Goal: Task Accomplishment & Management: Use online tool/utility

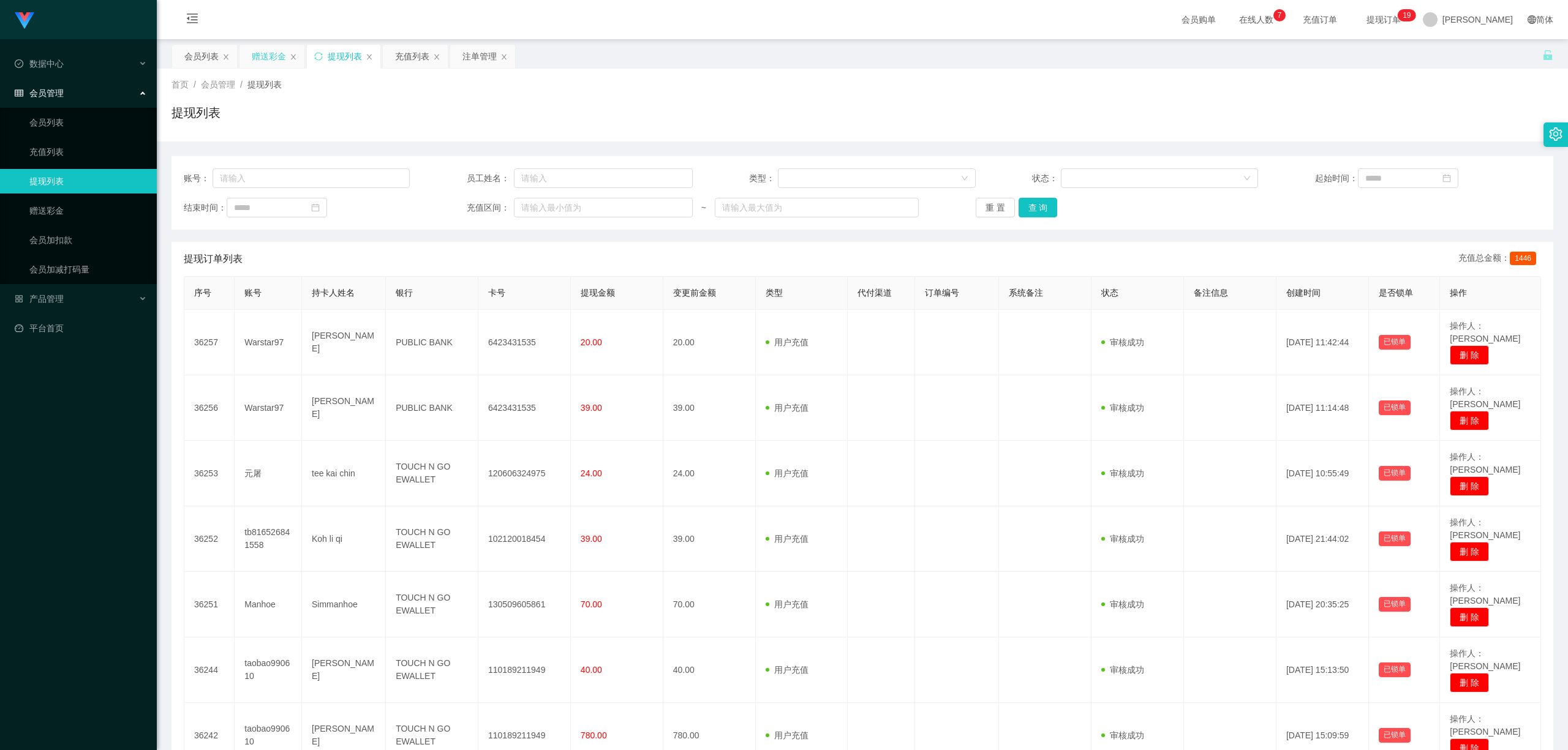
click at [267, 58] on div "赠送彩金" at bounding box center [269, 56] width 34 height 24
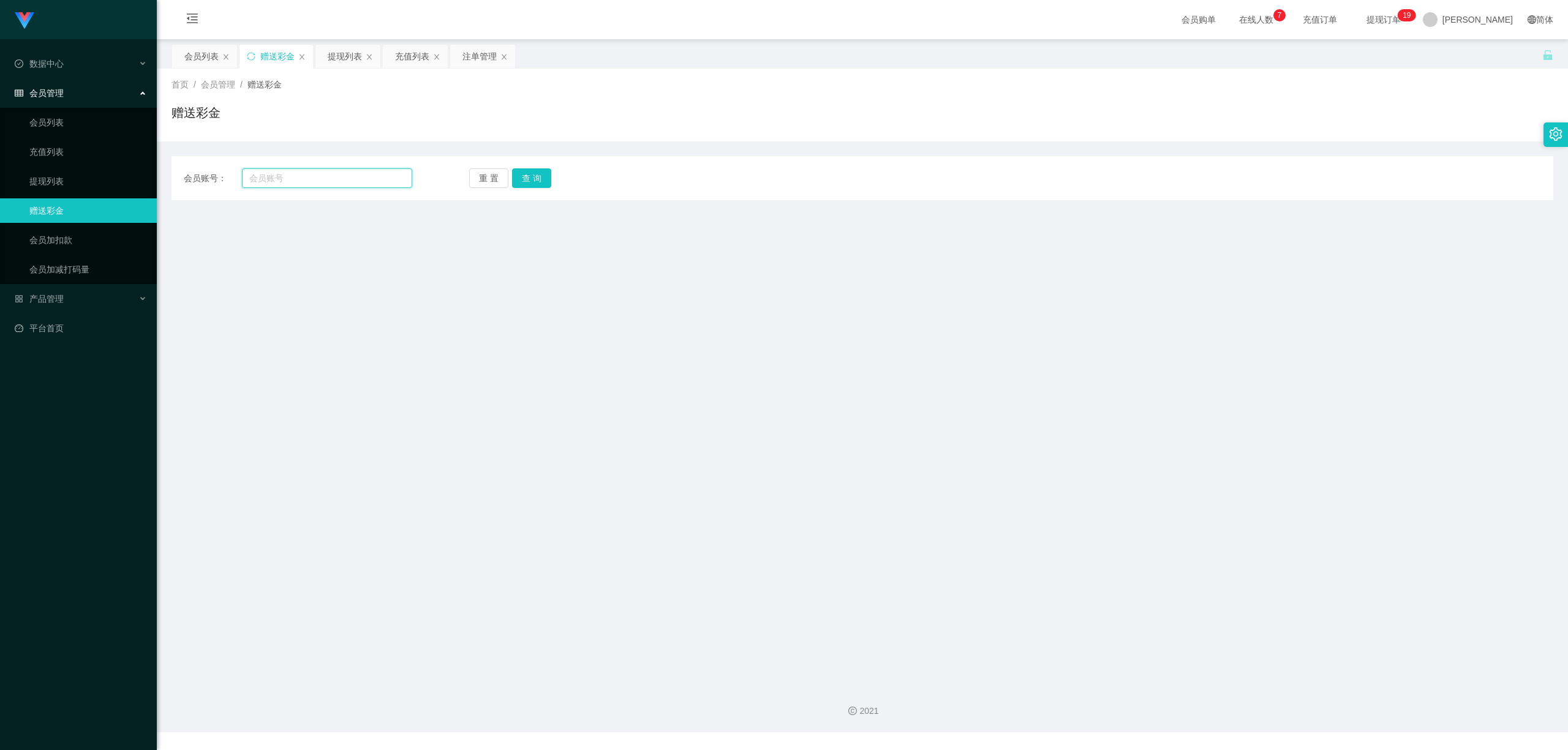
click at [330, 175] on input "text" at bounding box center [326, 178] width 170 height 20
paste input "Warstar97"
type input "Warstar97"
click at [538, 184] on button "查 询" at bounding box center [531, 178] width 39 height 20
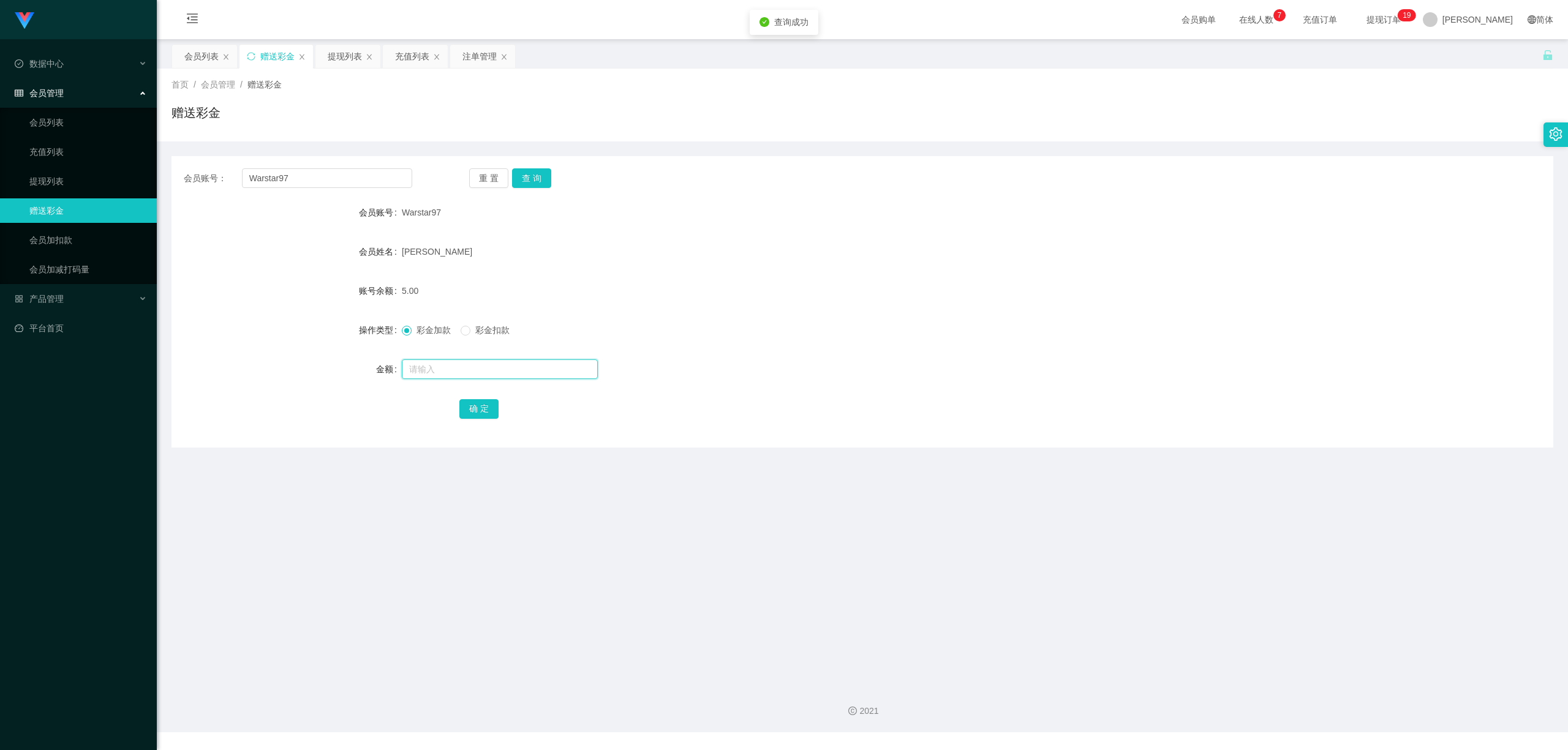
click at [447, 363] on input "text" at bounding box center [500, 369] width 196 height 20
type input "10"
click at [477, 412] on button "确 定" at bounding box center [479, 409] width 39 height 20
drag, startPoint x: 631, startPoint y: 508, endPoint x: 1228, endPoint y: 111, distance: 717.0
click at [643, 501] on main "关闭左侧 关闭右侧 关闭其它 刷新页面 会员列表 赠送彩金 提现列表 充值列表 注单管理 首页 / 会员管理 / 赠送彩金 / 赠送彩金 会员账号： Wars…" at bounding box center [863, 357] width 1411 height 636
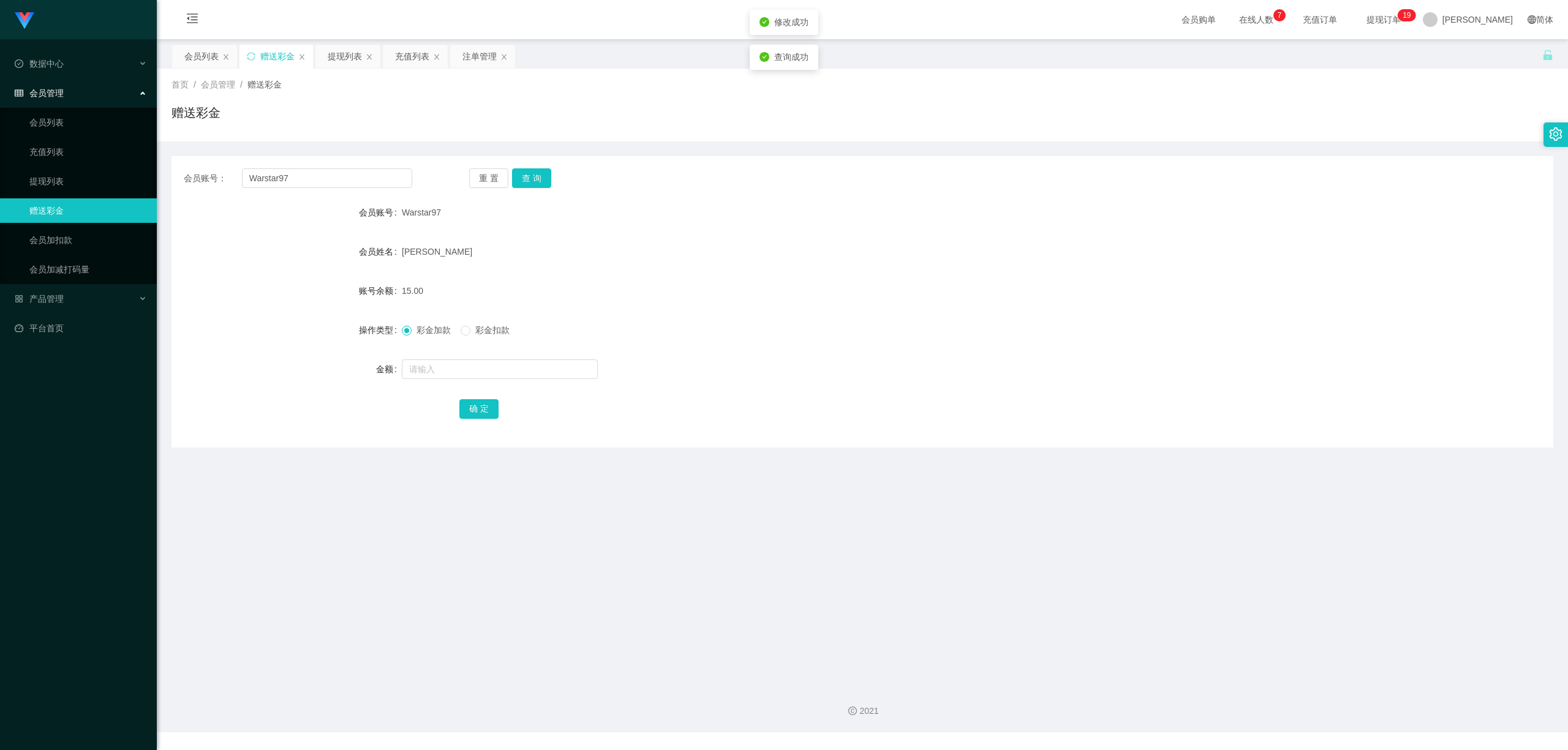
click at [1407, 20] on span "提现订单 0 1 2 3 4 5 6 7 8 9 0 1 2 3 4 5 6 7 8 9 0 1 2 3 4 5 6 7 8 9 0 1 2 3 4 5 6 …" at bounding box center [1383, 20] width 46 height 9
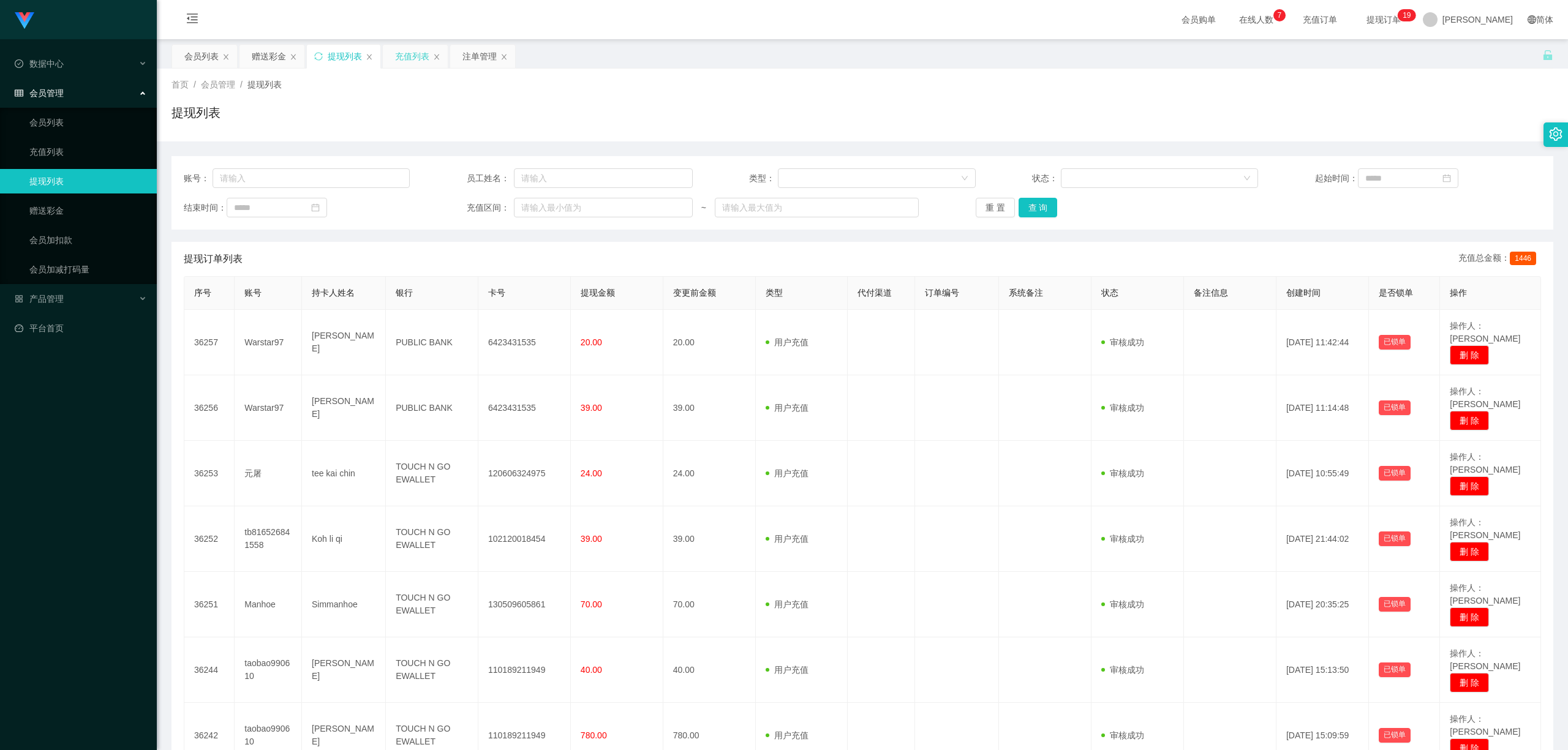
click at [410, 58] on div "充值列表" at bounding box center [413, 56] width 34 height 24
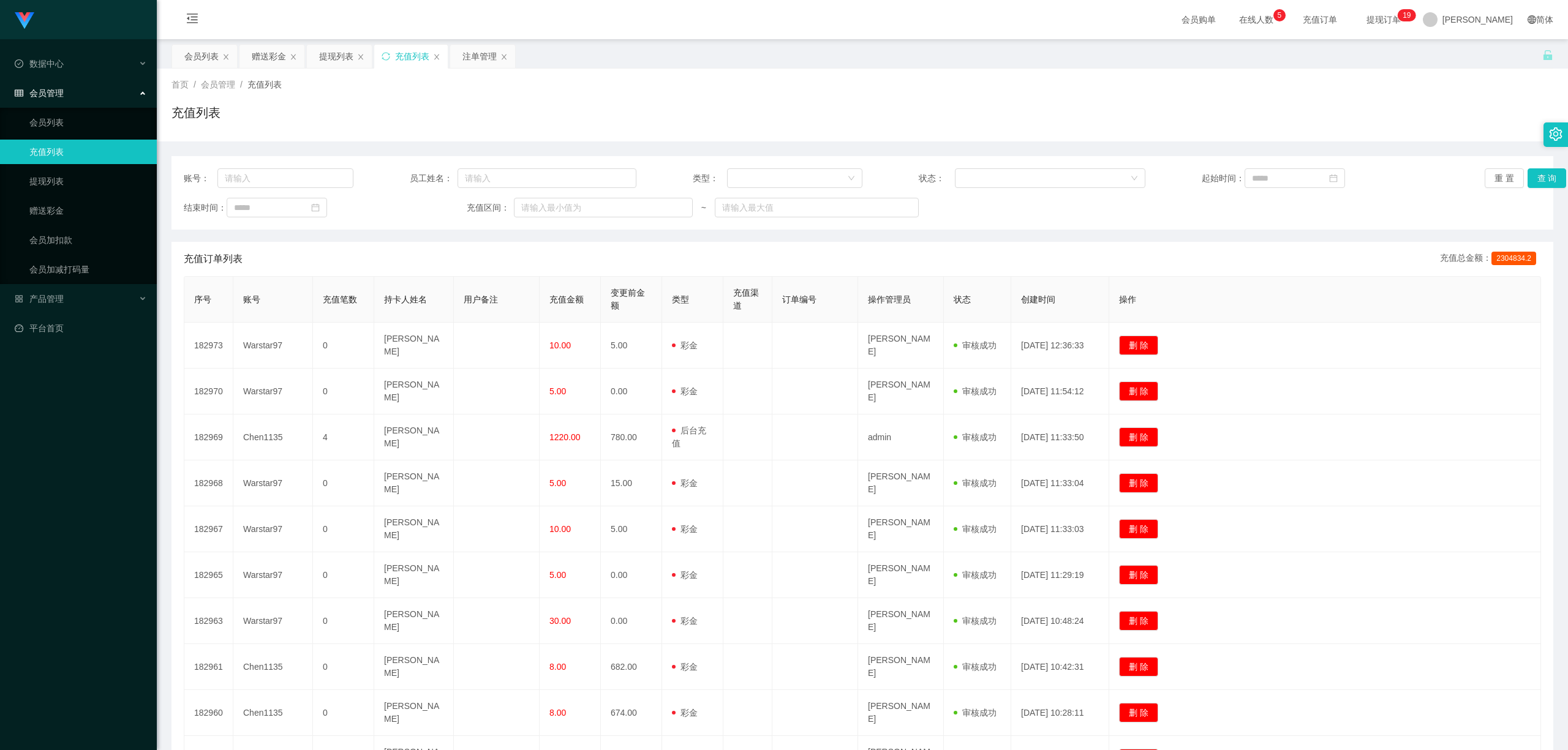
scroll to position [130, 0]
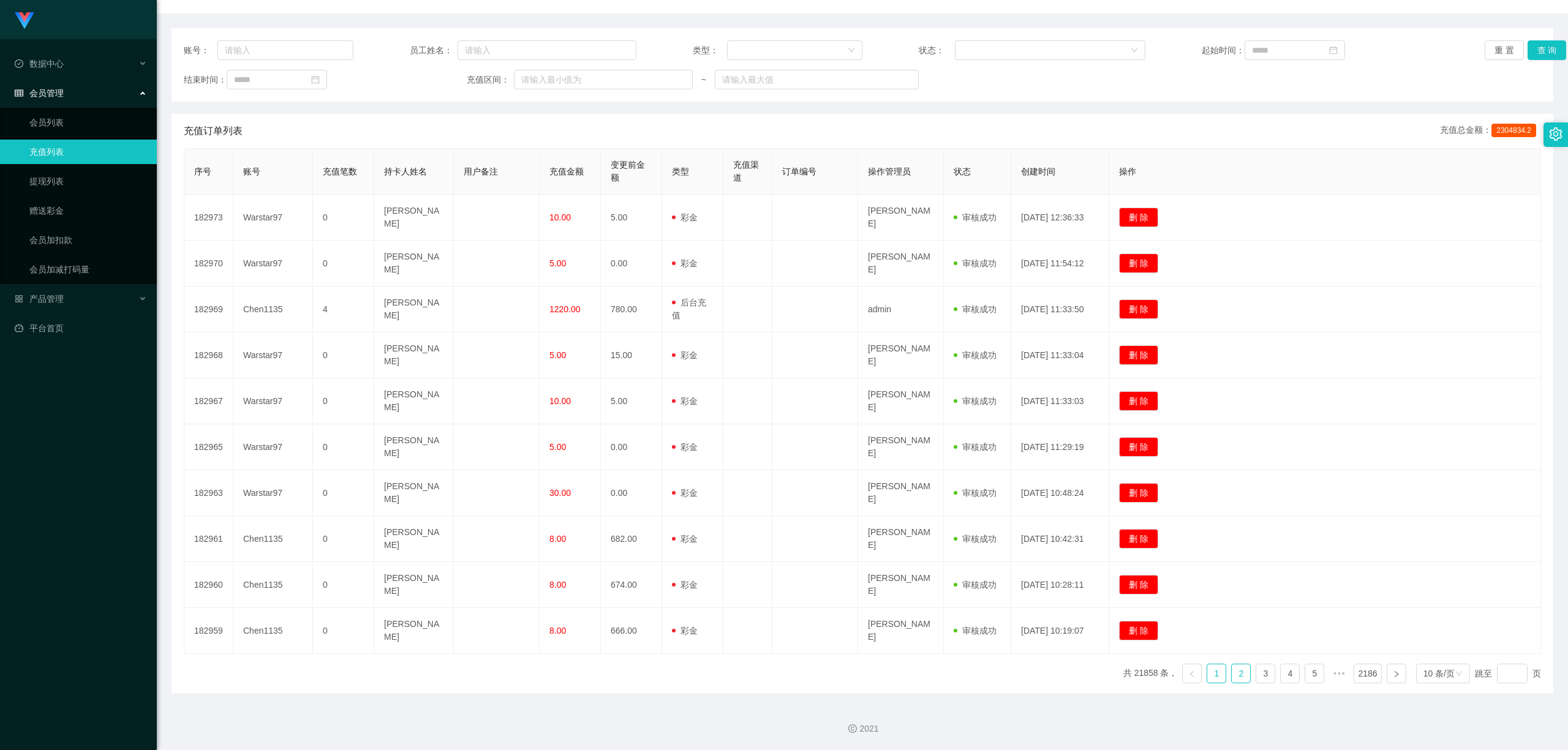
click at [1232, 674] on link "2" at bounding box center [1241, 674] width 19 height 19
click at [1212, 672] on link "1" at bounding box center [1216, 674] width 19 height 19
drag, startPoint x: 1307, startPoint y: 324, endPoint x: 1471, endPoint y: 6, distance: 357.8
click at [1307, 321] on td "删 除" at bounding box center [1325, 309] width 432 height 46
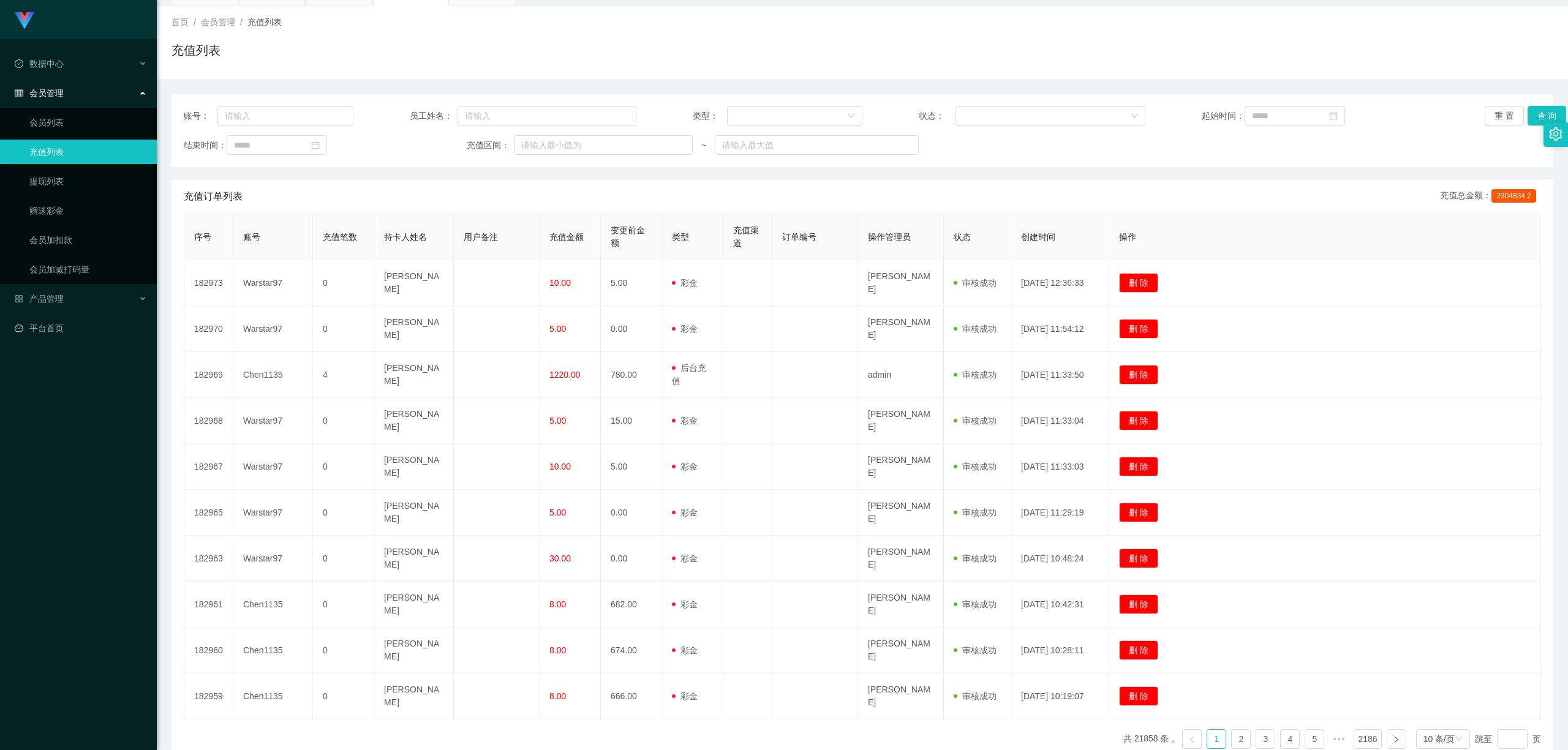
scroll to position [0, 0]
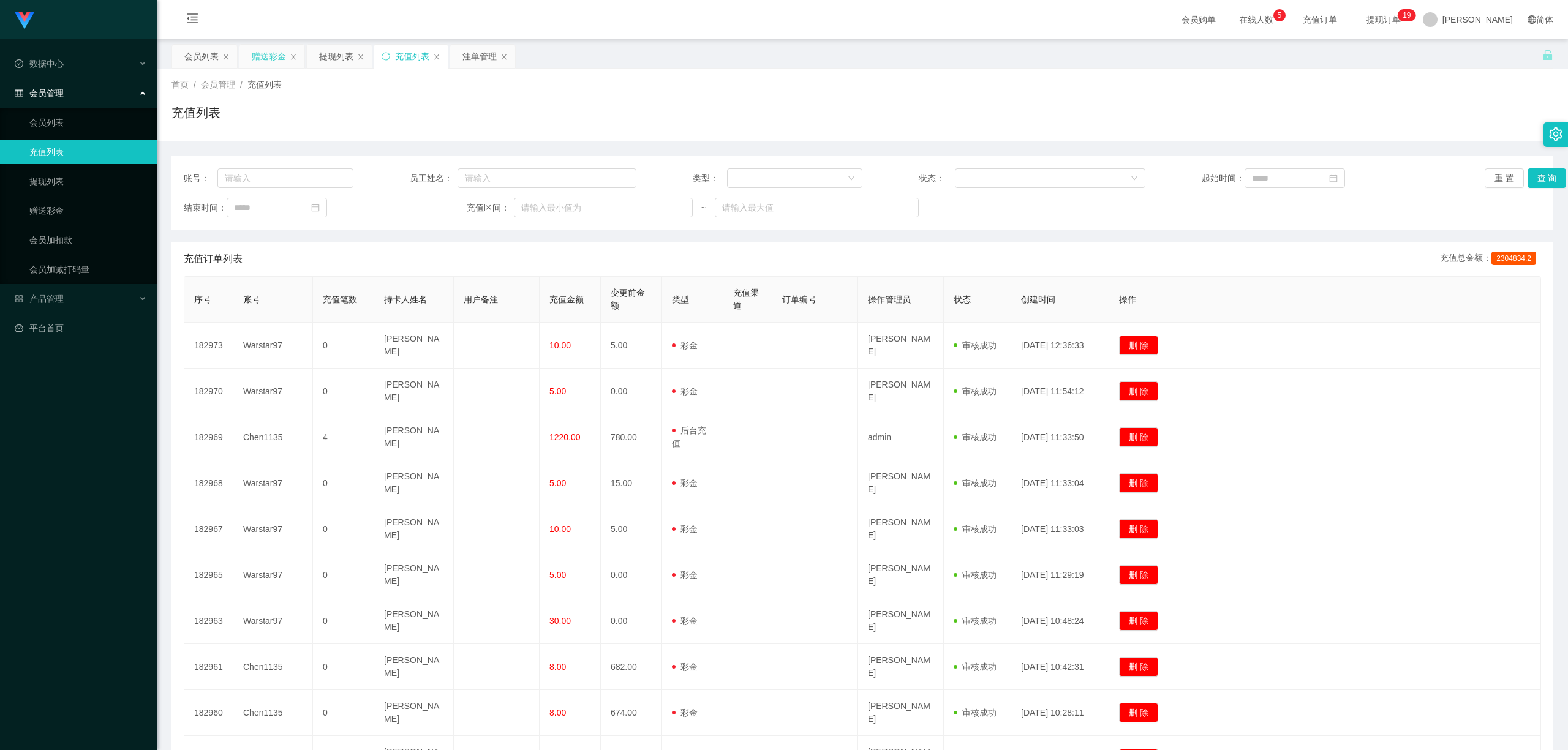
click at [267, 55] on div "赠送彩金" at bounding box center [269, 56] width 34 height 24
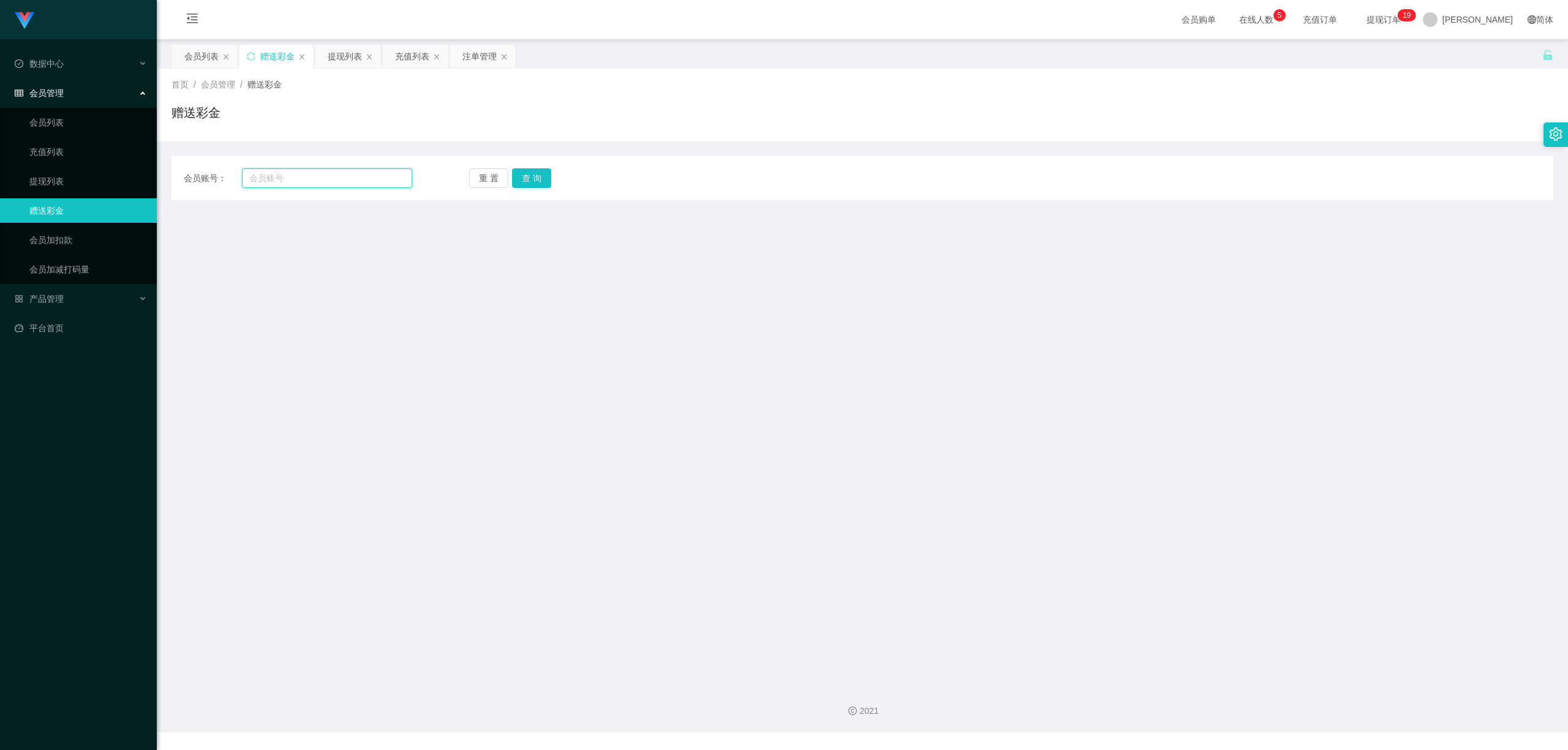
click at [308, 175] on input "text" at bounding box center [326, 178] width 170 height 20
paste input "Warstar97"
type input "Warstar97"
click at [546, 172] on button "查 询" at bounding box center [531, 178] width 39 height 20
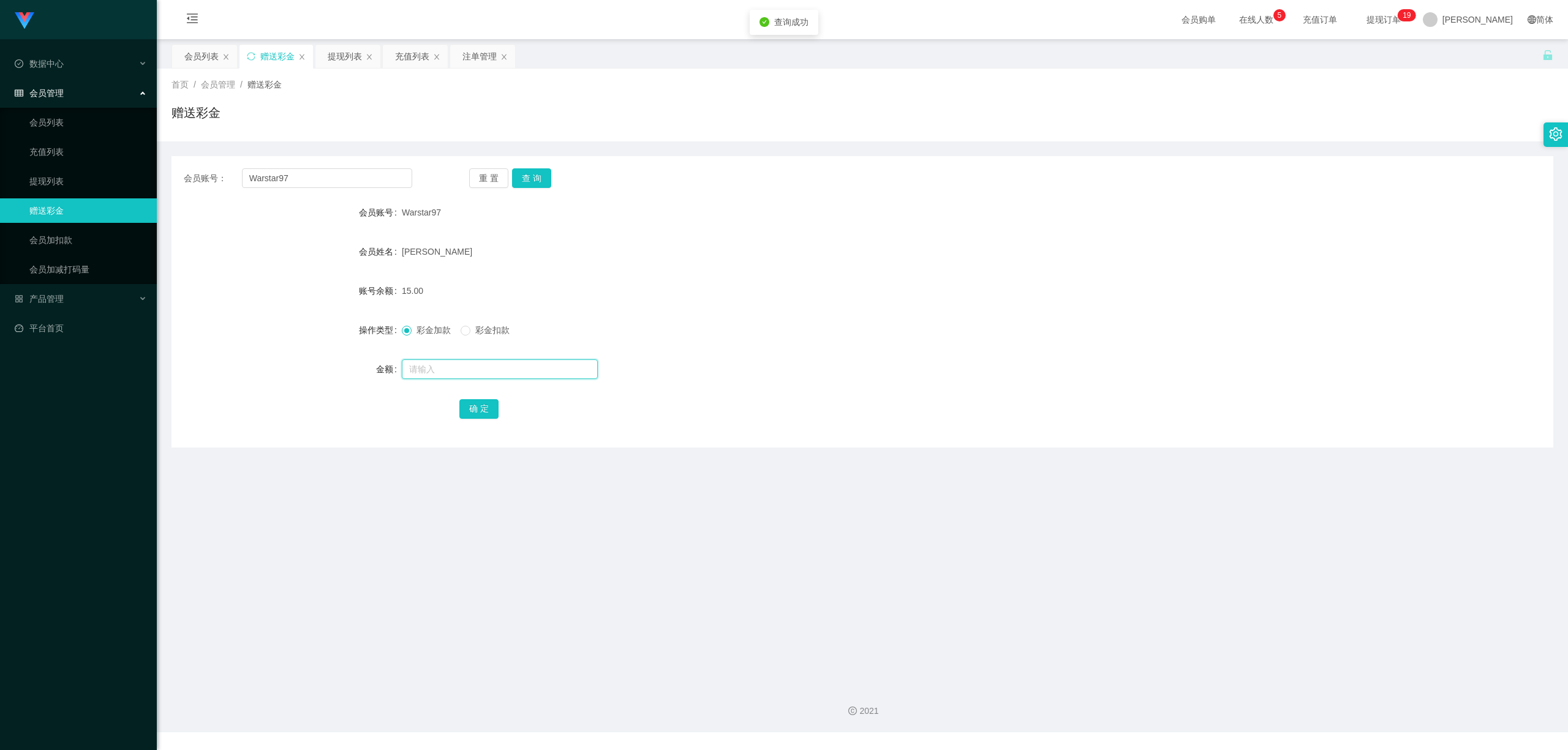
click at [461, 373] on input "text" at bounding box center [500, 369] width 196 height 20
type input "5"
click at [481, 409] on div "确 定" at bounding box center [863, 408] width 806 height 24
click at [481, 409] on button "确 定" at bounding box center [479, 409] width 39 height 20
drag, startPoint x: 950, startPoint y: 449, endPoint x: 975, endPoint y: 437, distance: 27.7
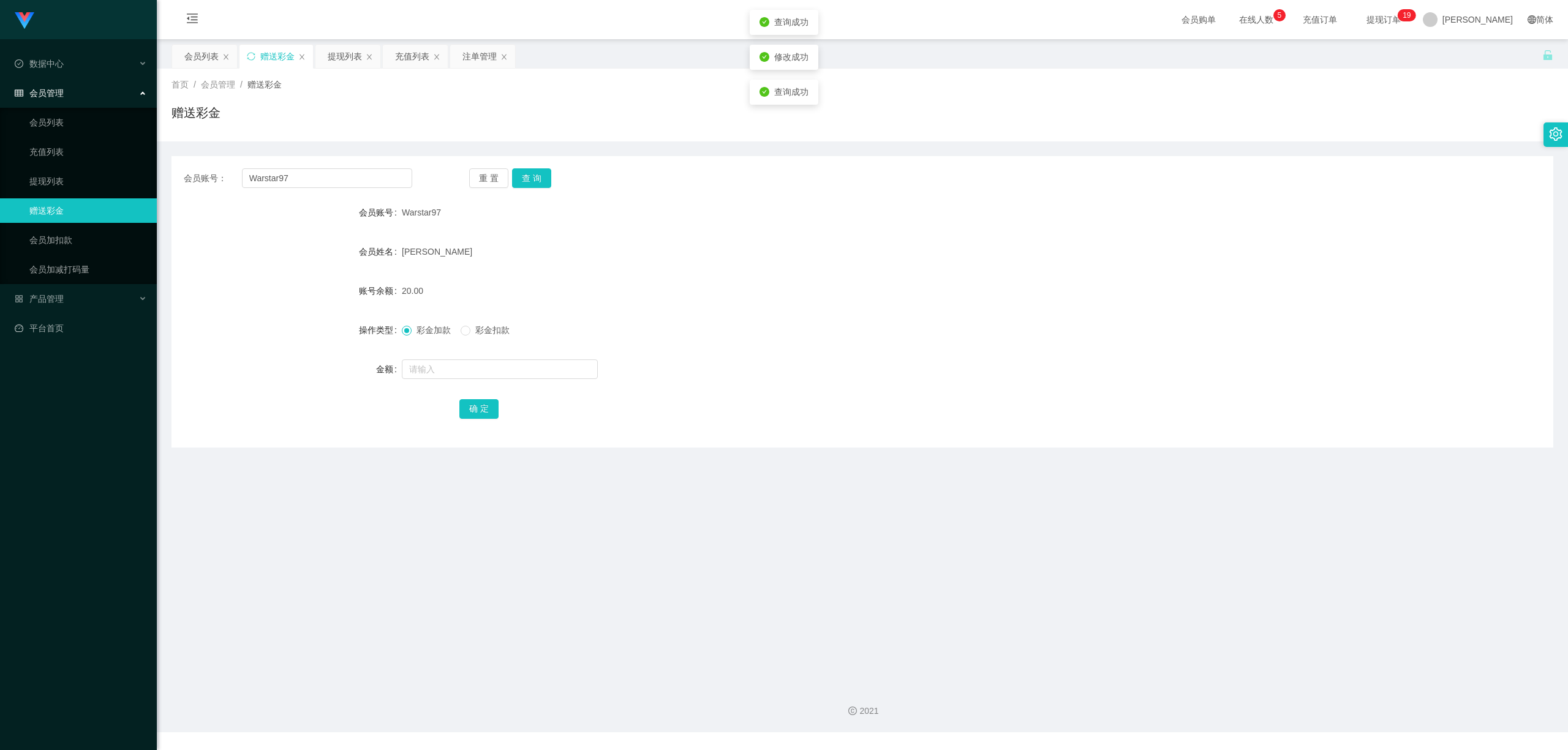
click at [954, 447] on main "关闭左侧 关闭右侧 关闭其它 刷新页面 会员列表 赠送彩金 提现列表 充值列表 注单管理 首页 / 会员管理 / 赠送彩金 / 赠送彩金 会员账号： Wars…" at bounding box center [863, 357] width 1411 height 636
click at [339, 50] on div "提现列表" at bounding box center [345, 56] width 34 height 24
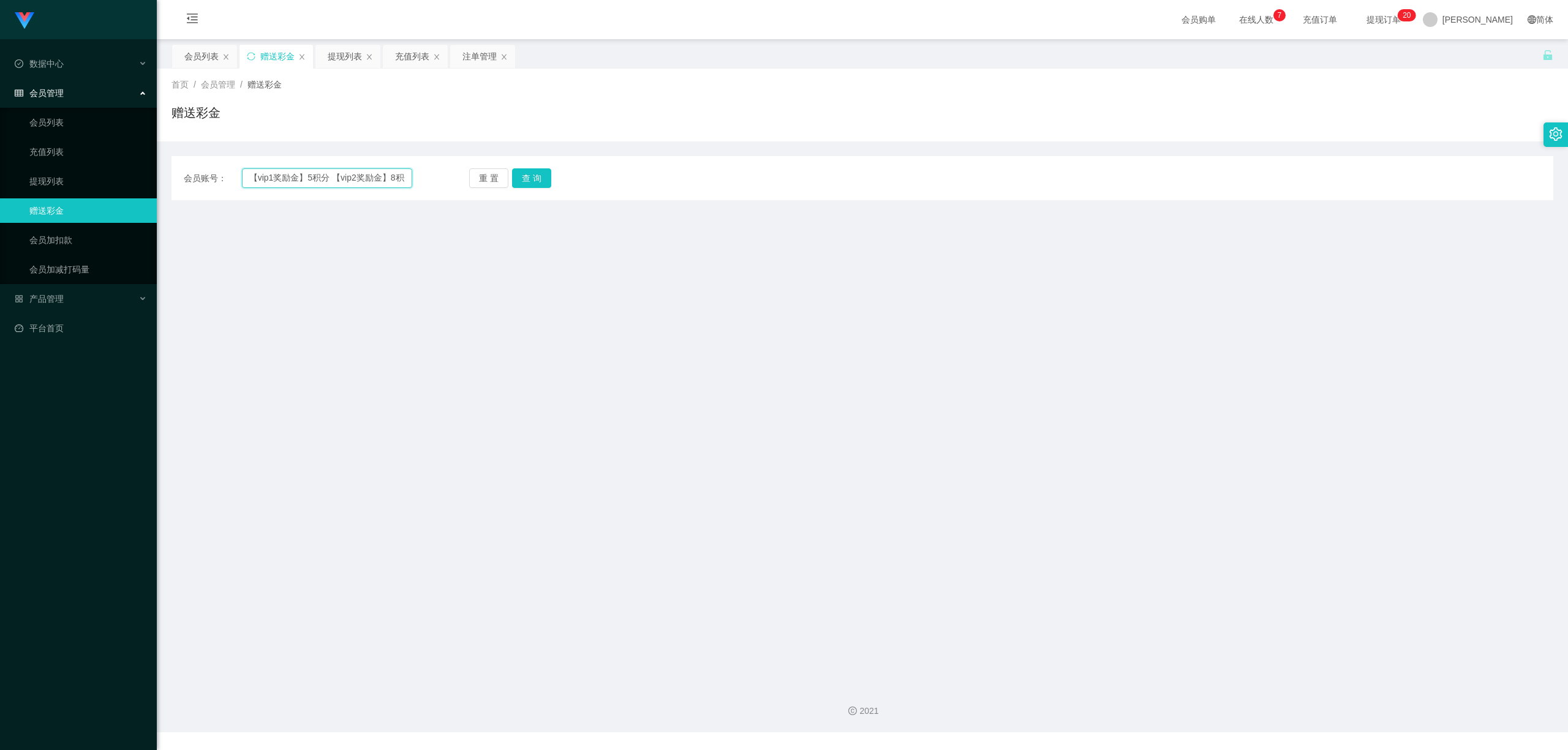
click at [353, 174] on input "【vip1奖励金】5积分 【vip2奖励金】8积分 【vip3奖励金】12积分 5积分已提交到你的工作台账户，请查看工作台" at bounding box center [326, 178] width 170 height 20
paste input "Warstar97"
type input "Warstar97"
click at [524, 177] on button "查 询" at bounding box center [531, 178] width 39 height 20
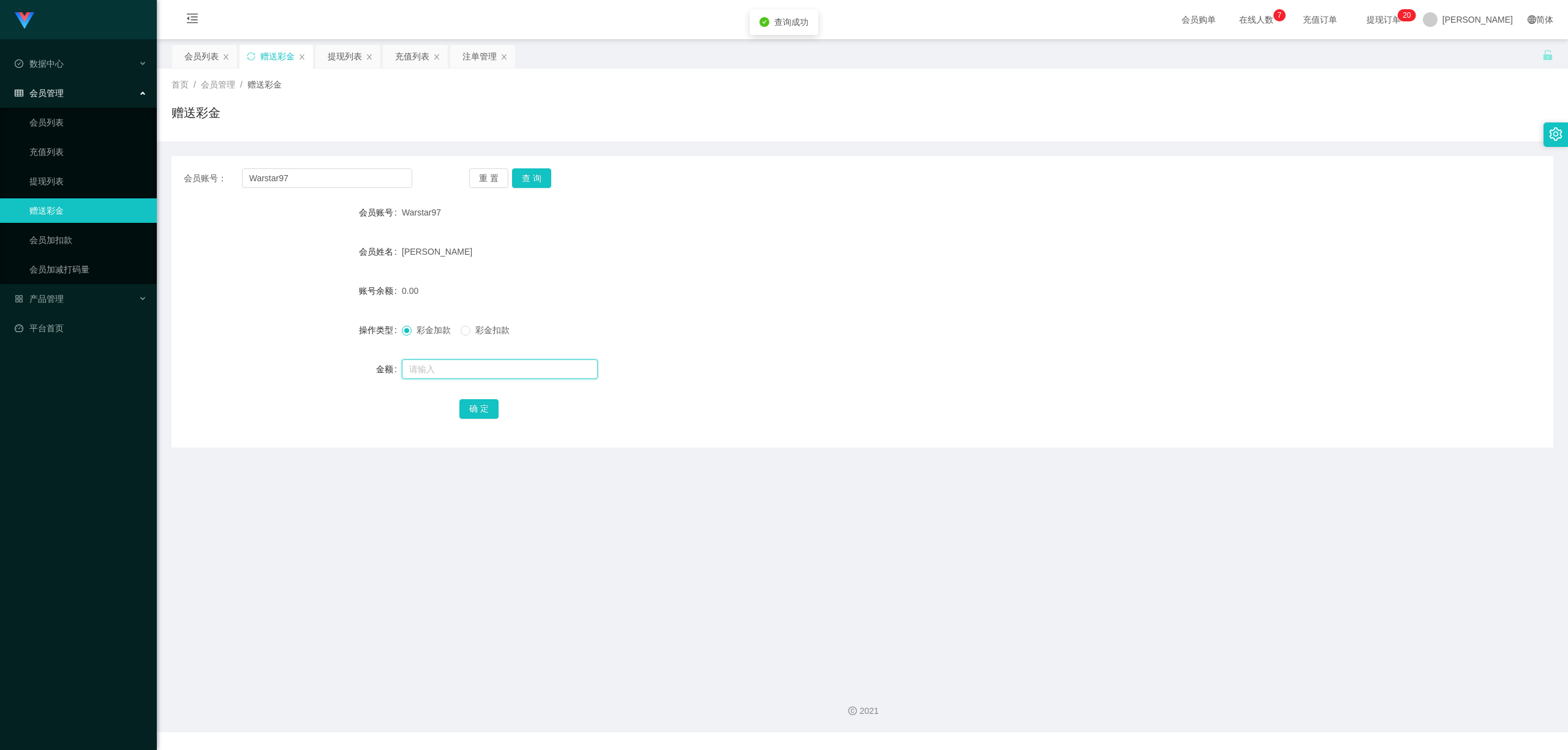
click at [445, 365] on input "text" at bounding box center [500, 369] width 196 height 20
type input "5"
click at [475, 415] on button "确 定" at bounding box center [479, 409] width 39 height 20
click at [557, 457] on main "关闭左侧 关闭右侧 关闭其它 刷新页面 会员列表 赠送彩金 提现列表 充值列表 注单管理 首页 / 会员管理 / 赠送彩金 / 赠送彩金 会员账号： Wars…" at bounding box center [863, 357] width 1411 height 636
drag, startPoint x: 342, startPoint y: 58, endPoint x: 256, endPoint y: 36, distance: 88.8
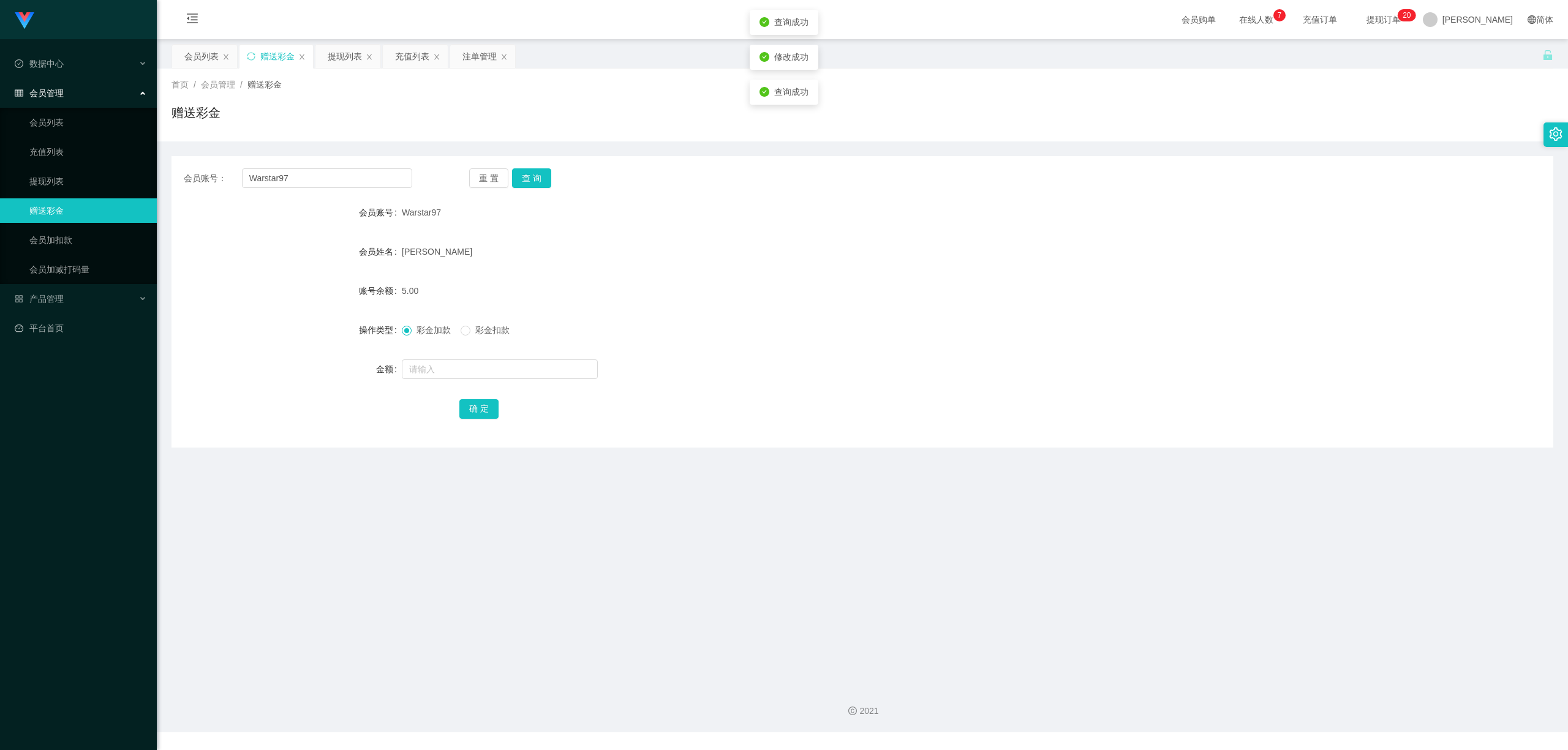
click at [341, 58] on div "提现列表" at bounding box center [345, 56] width 34 height 24
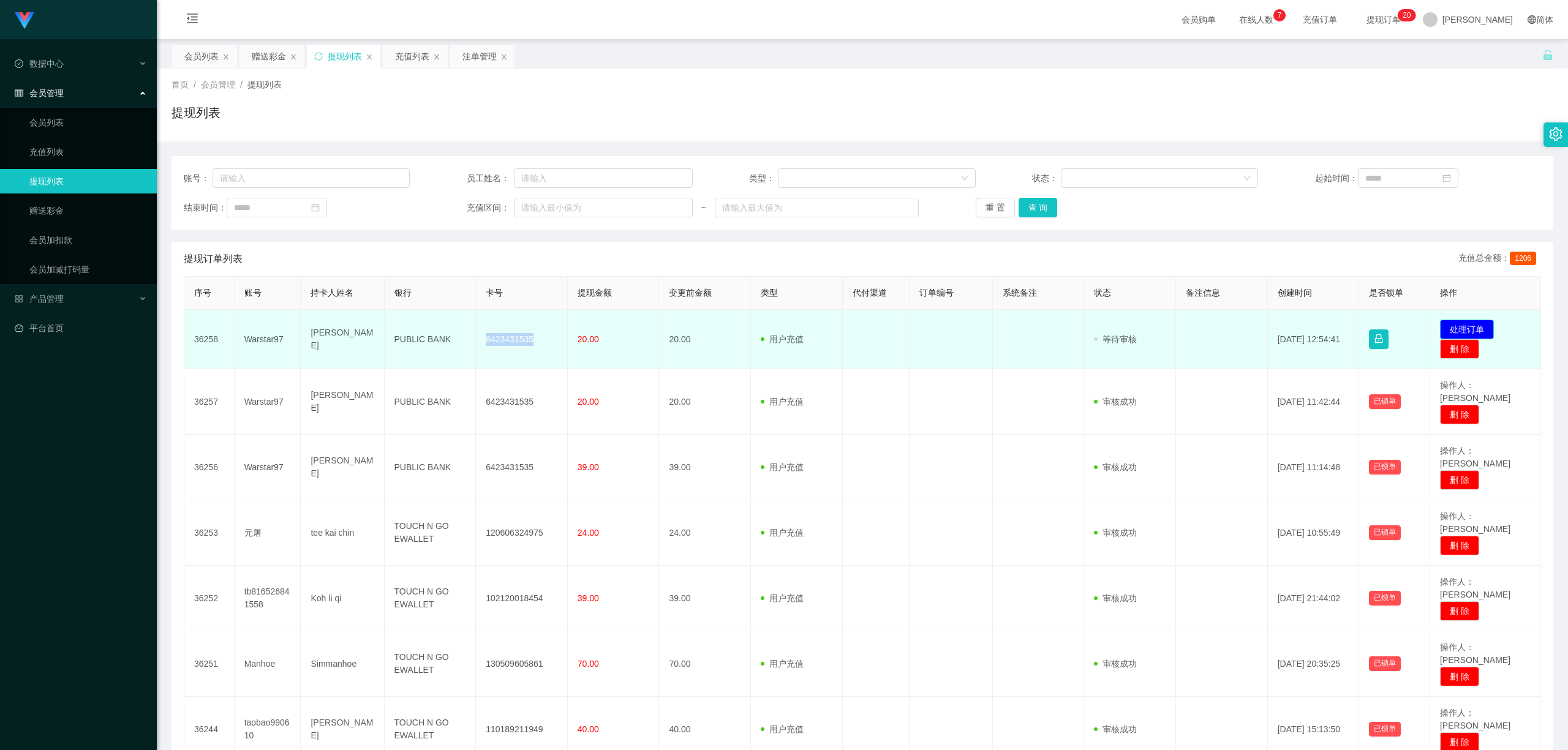
click at [1446, 330] on button "处理订单" at bounding box center [1467, 329] width 54 height 20
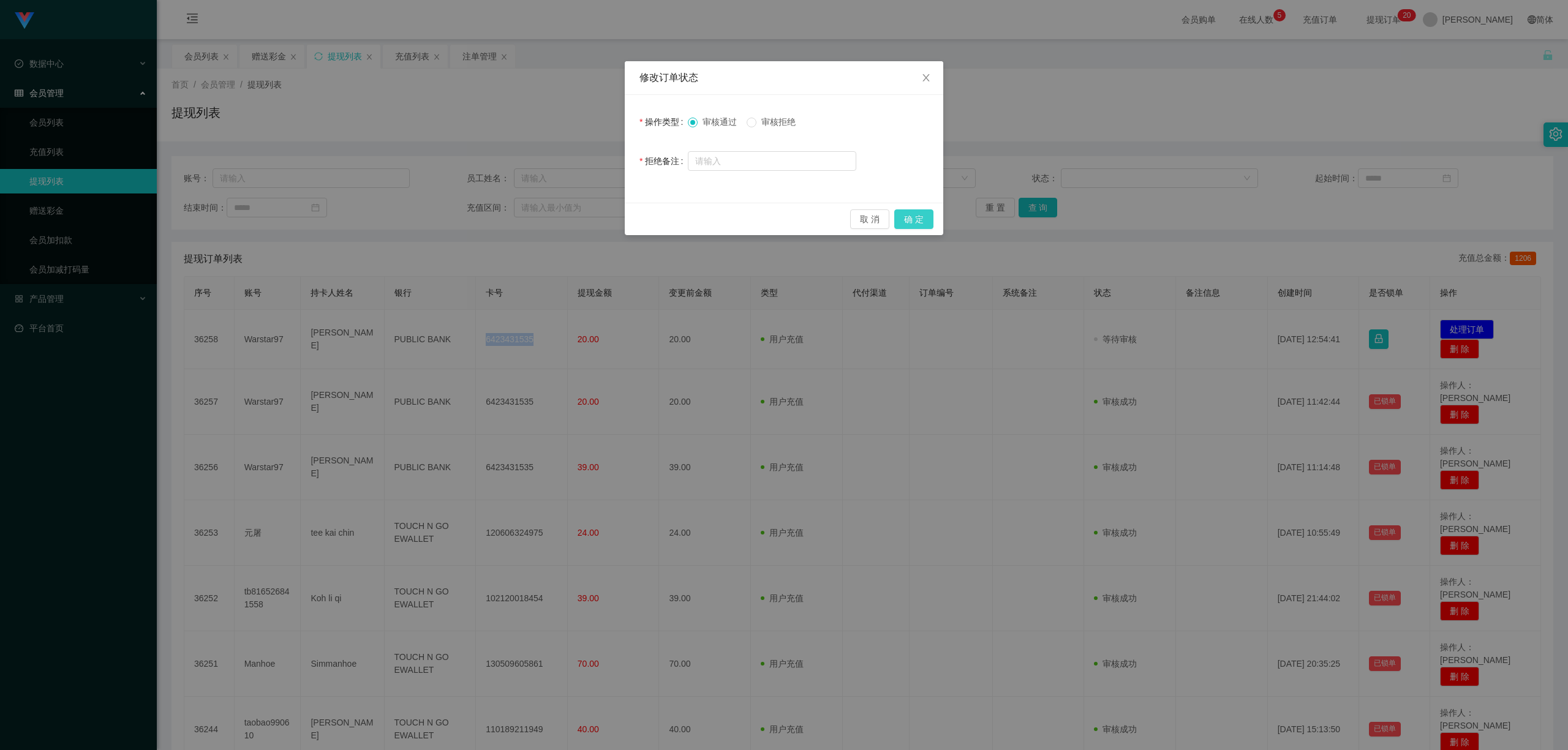
click at [919, 221] on button "确 定" at bounding box center [914, 219] width 39 height 20
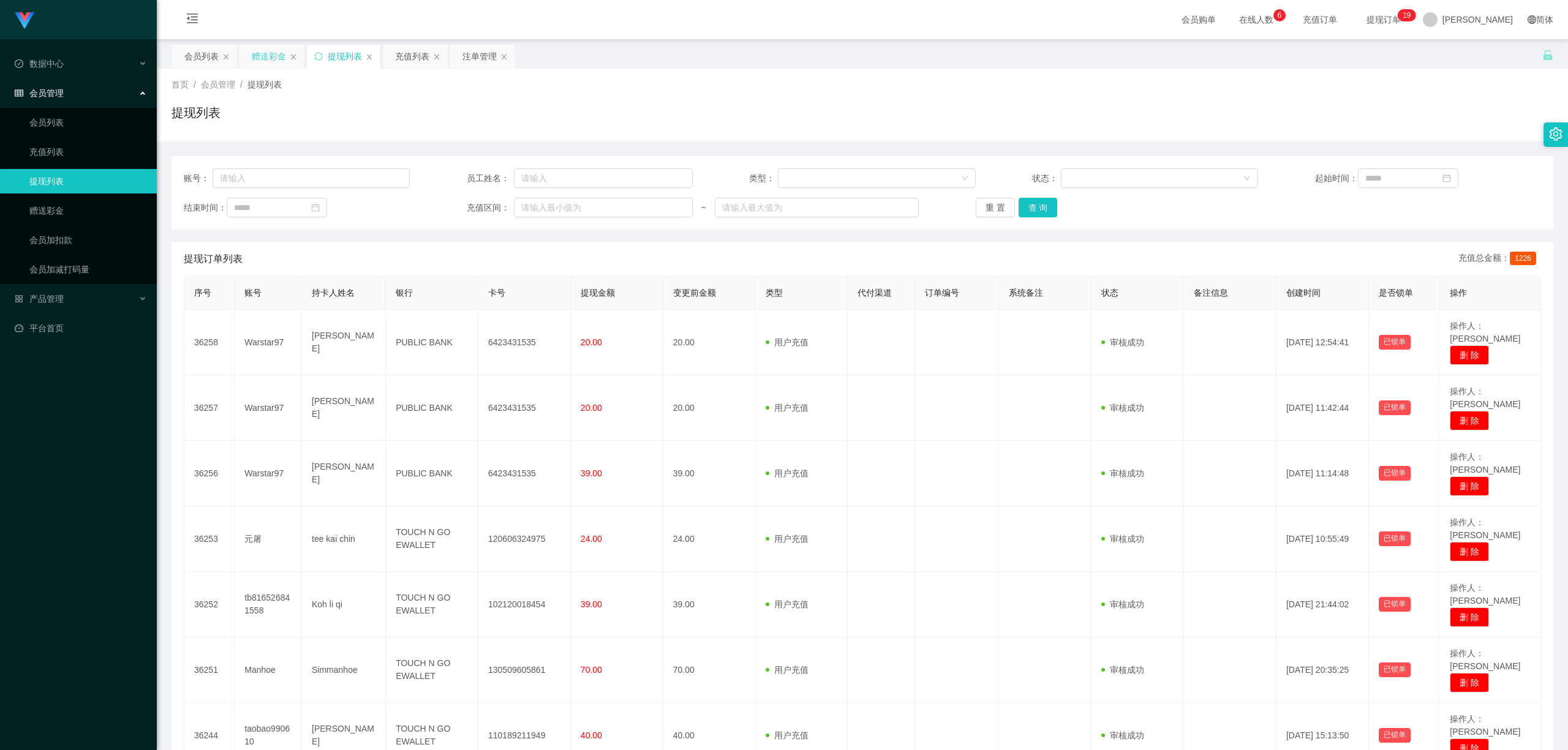
click at [277, 55] on div "赠送彩金" at bounding box center [269, 56] width 34 height 24
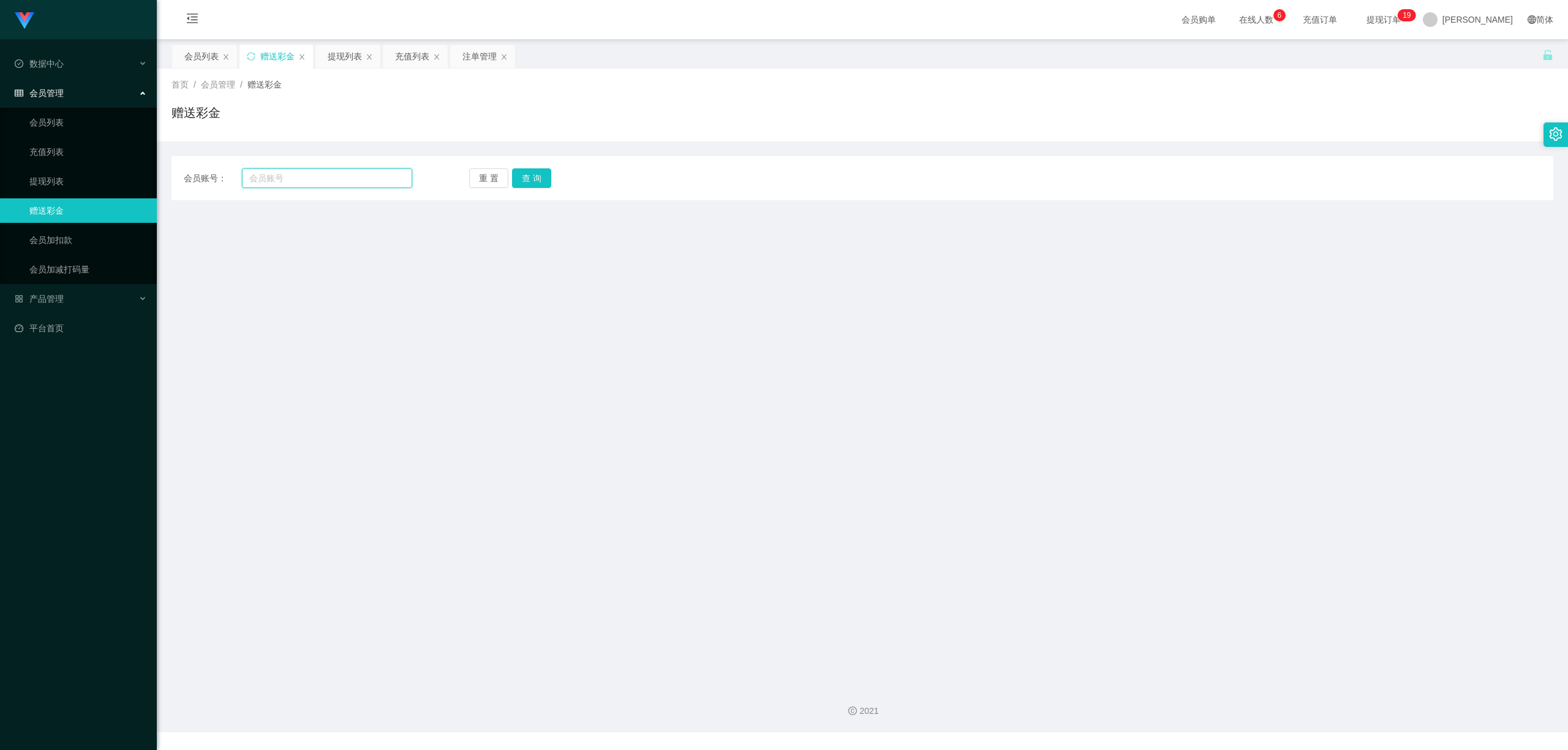
click at [351, 177] on input "text" at bounding box center [326, 178] width 170 height 20
paste input "Warstar97"
type input "Warstar97"
click at [543, 174] on button "查 询" at bounding box center [531, 178] width 39 height 20
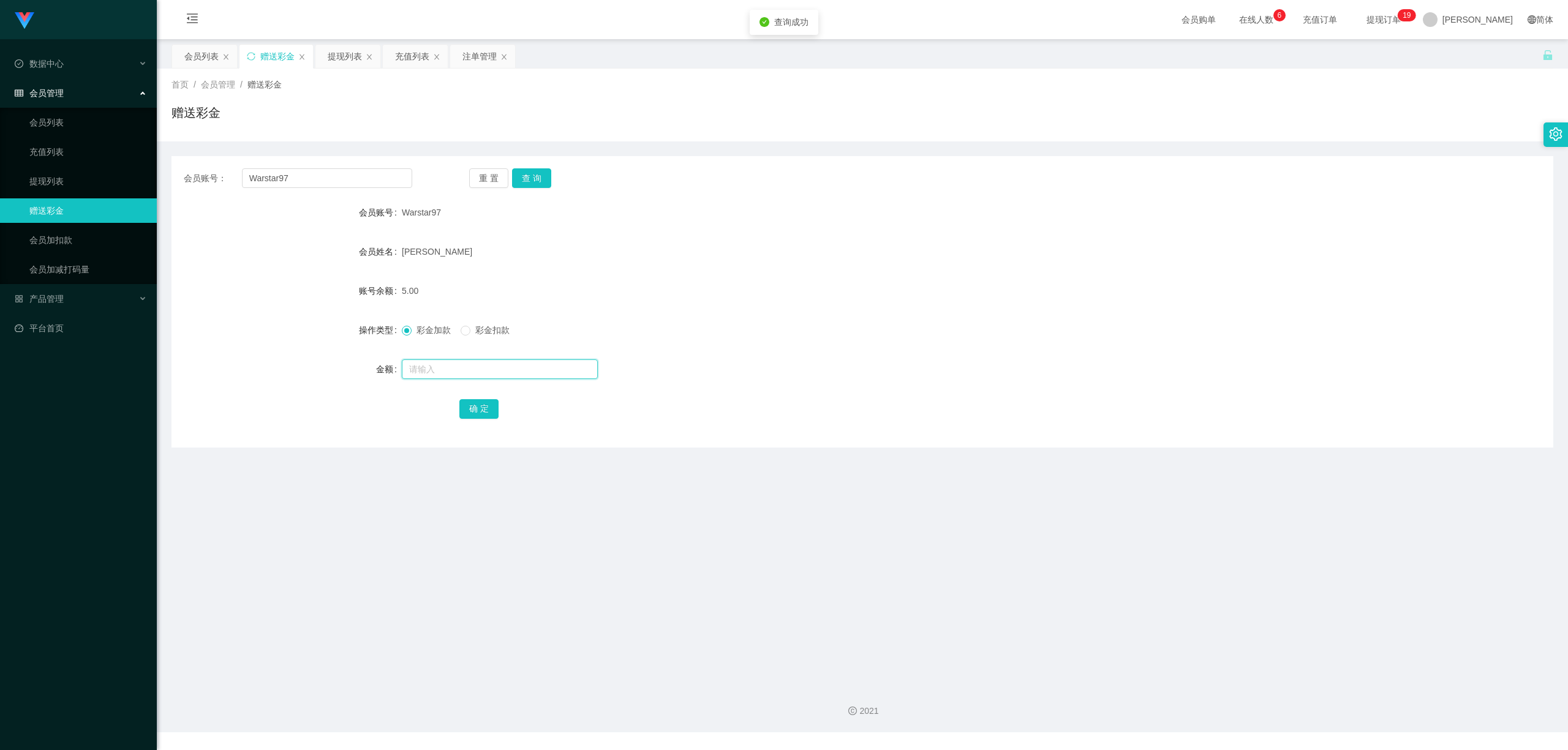
click at [453, 373] on input "text" at bounding box center [500, 369] width 196 height 20
type input "10"
drag, startPoint x: 499, startPoint y: 407, endPoint x: 488, endPoint y: 422, distance: 18.6
click at [498, 407] on div "确 定" at bounding box center [863, 408] width 806 height 24
drag, startPoint x: 487, startPoint y: 424, endPoint x: 483, endPoint y: 409, distance: 15.5
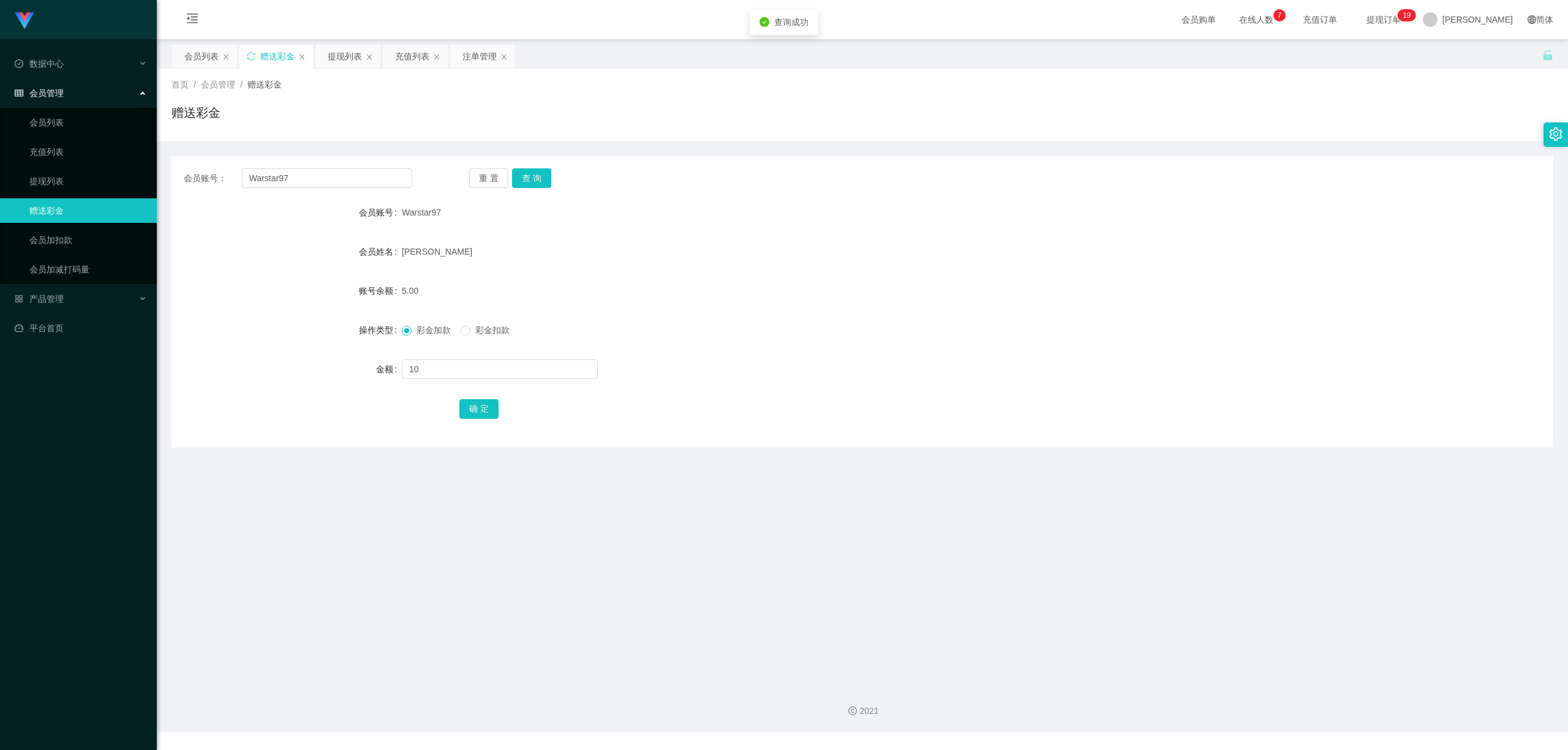
click at [487, 424] on div "会员账号： Warstar97 重 置 查 询 会员账号 Warstar97 会员姓名 Ng shao jie 账号余额 5.00 操作类型 彩金加款 彩金扣…" at bounding box center [863, 302] width 1382 height 291
click at [481, 407] on button "确 定" at bounding box center [479, 409] width 39 height 20
drag, startPoint x: 664, startPoint y: 464, endPoint x: 983, endPoint y: 260, distance: 378.7
click at [674, 460] on main "关闭左侧 关闭右侧 关闭其它 刷新页面 会员列表 赠送彩金 提现列表 充值列表 注单管理 首页 / 会员管理 / 赠送彩金 / 赠送彩金 会员账号： Wars…" at bounding box center [863, 357] width 1411 height 636
click at [1407, 15] on span "提现订单 0 1 2 3 4 5 6 7 8 9 0 1 2 3 4 5 6 7 8 9 0 1 2 3 4 5 6 7 8 9 0 1 2 3 4 5 6 …" at bounding box center [1383, 20] width 46 height 9
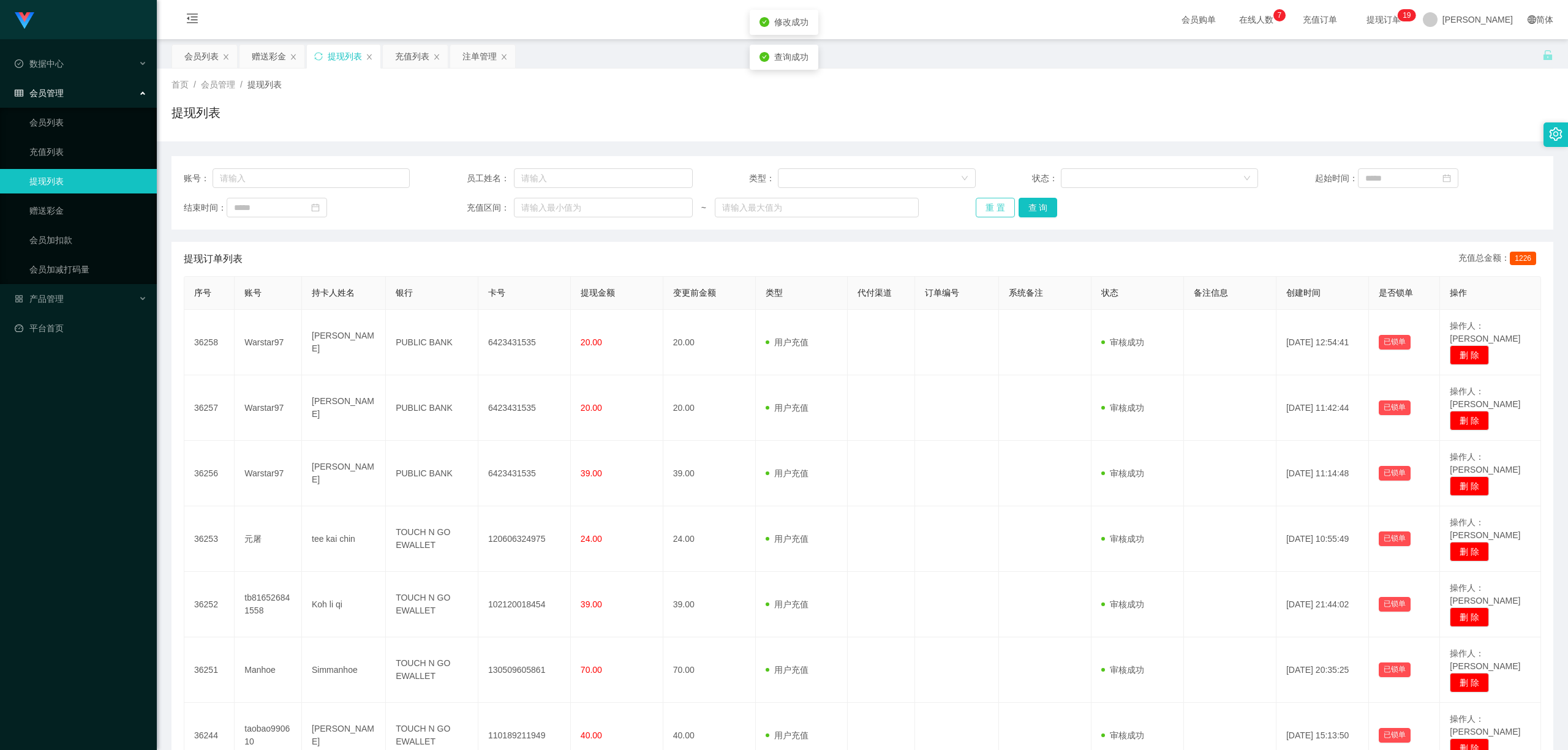
click at [1001, 204] on button "重 置" at bounding box center [995, 207] width 39 height 20
